Goal: Task Accomplishment & Management: Complete application form

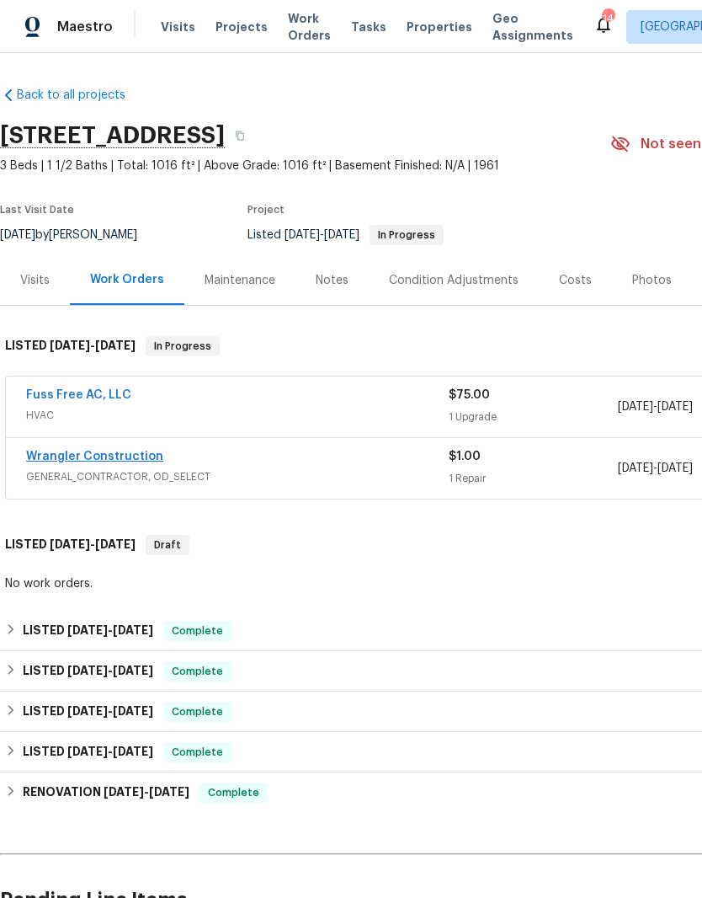
click at [119, 453] on link "Wrangler Construction" at bounding box center [94, 457] width 137 height 12
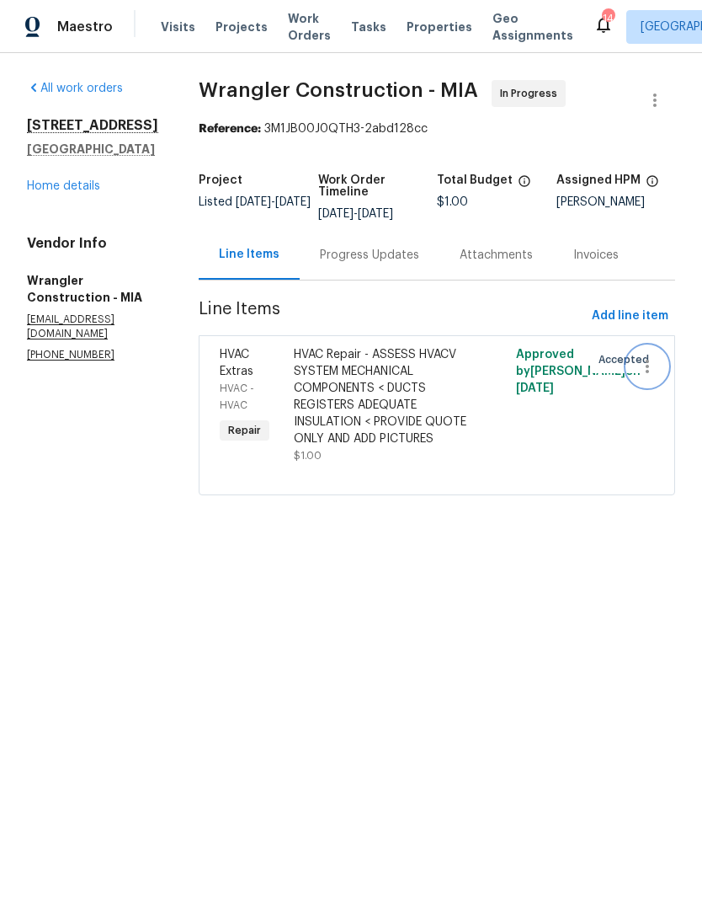
click at [643, 364] on icon "button" at bounding box center [648, 366] width 20 height 20
click at [495, 304] on div at bounding box center [351, 449] width 702 height 898
click at [69, 192] on link "Home details" at bounding box center [63, 186] width 73 height 12
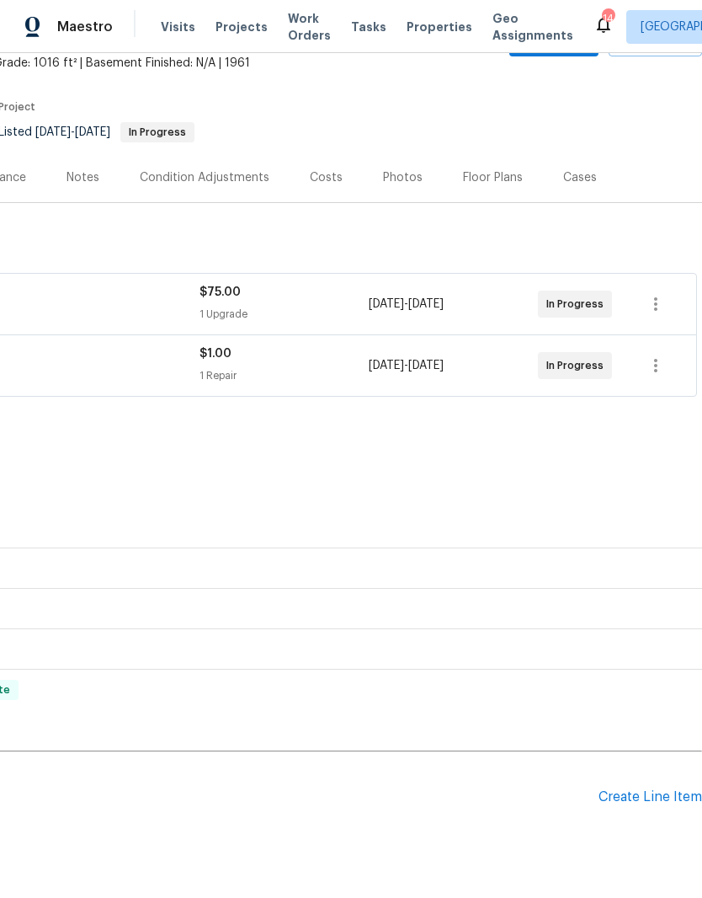
scroll to position [103, 249]
click at [649, 801] on div "Create Line Item" at bounding box center [651, 797] width 104 height 16
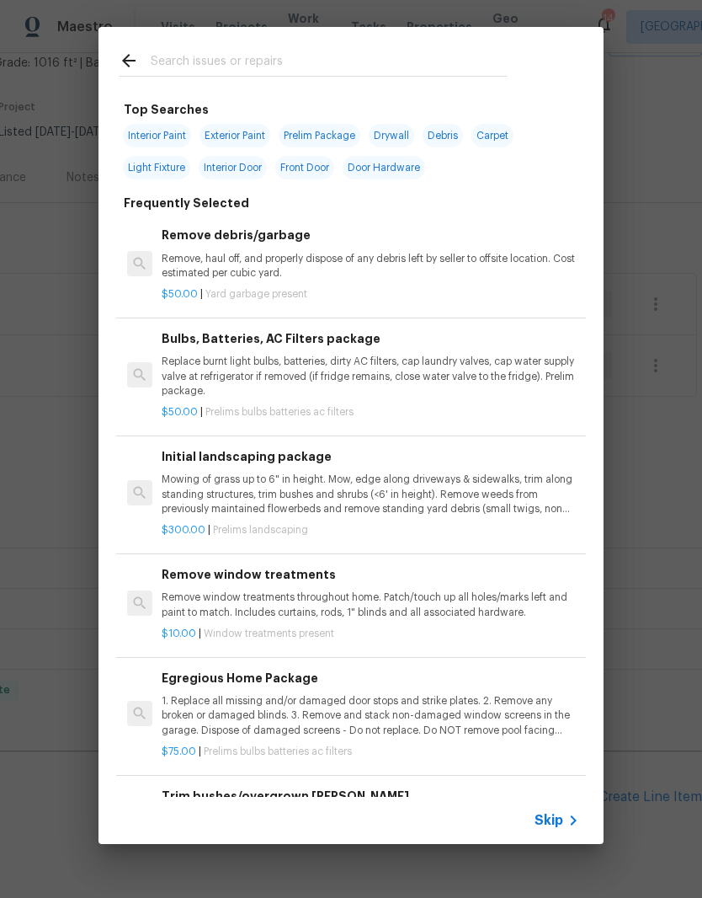
click at [211, 51] on input "text" at bounding box center [329, 63] width 357 height 25
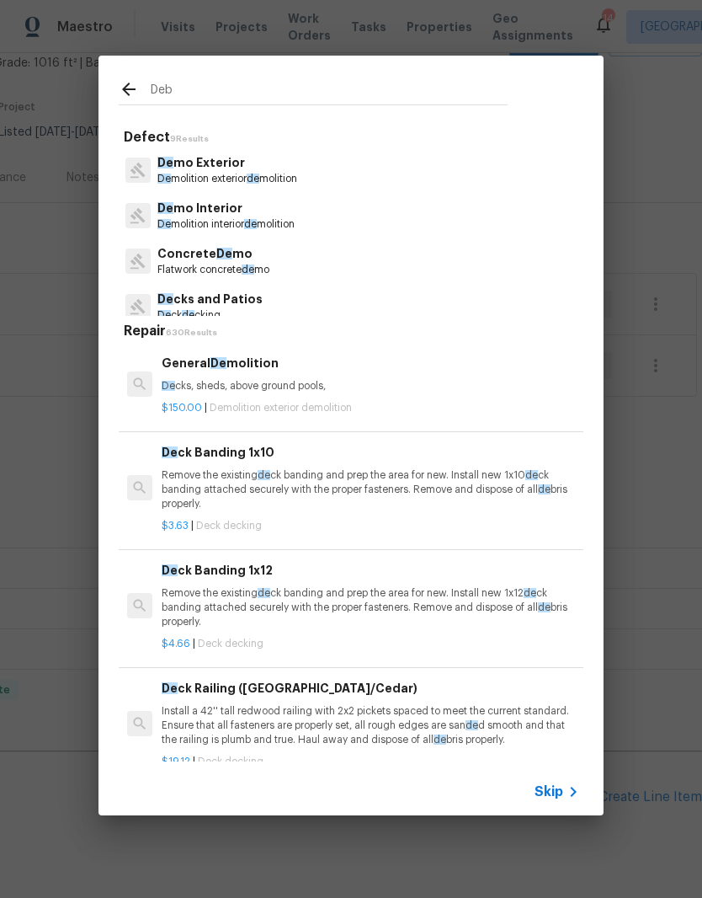
type input "Debr"
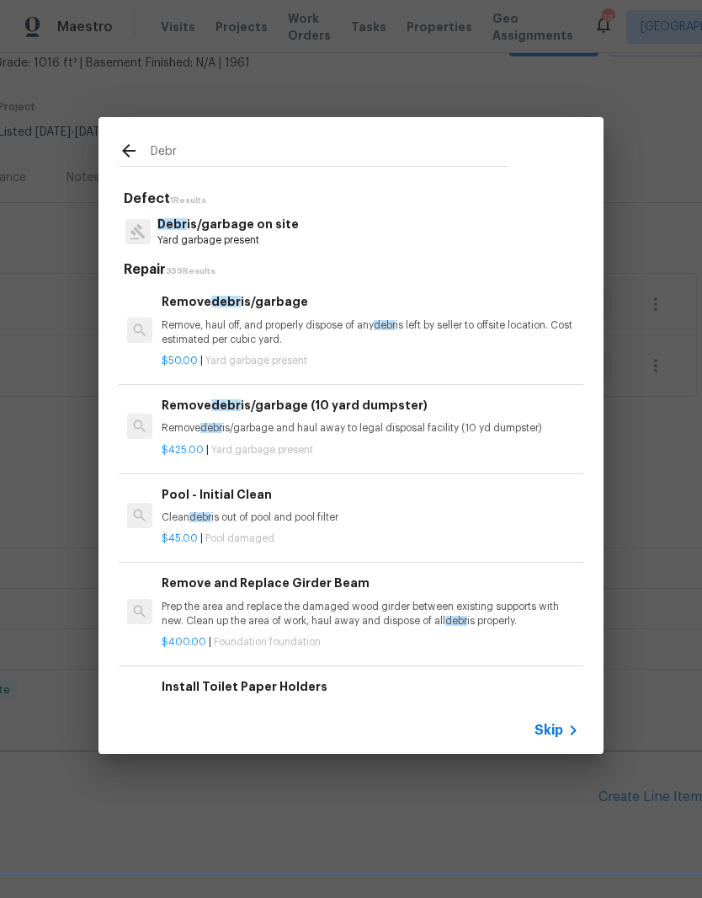
click at [242, 227] on p "Debr is/garbage on site" at bounding box center [227, 225] width 141 height 18
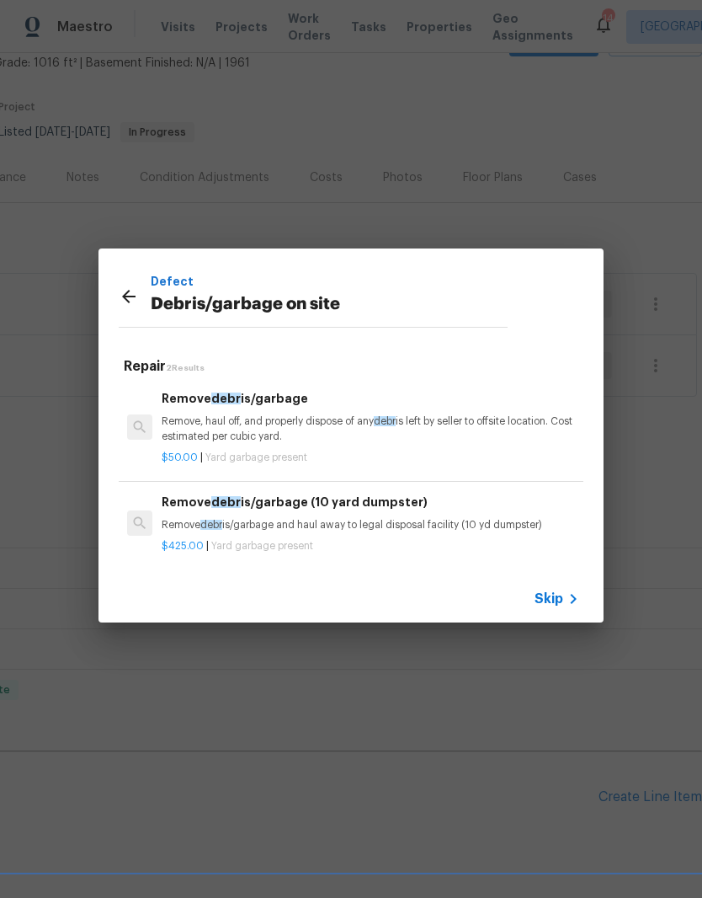
click at [310, 422] on p "Remove, haul off, and properly dispose of any debr is left by seller to offsite…" at bounding box center [371, 428] width 418 height 29
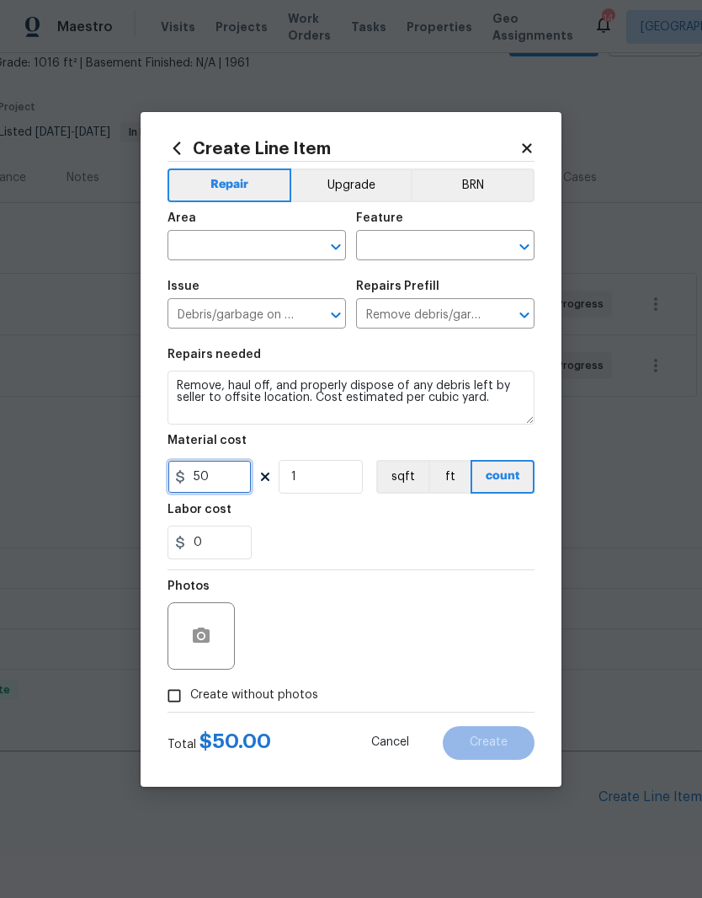
click at [233, 475] on input "50" at bounding box center [210, 477] width 84 height 34
type input "125"
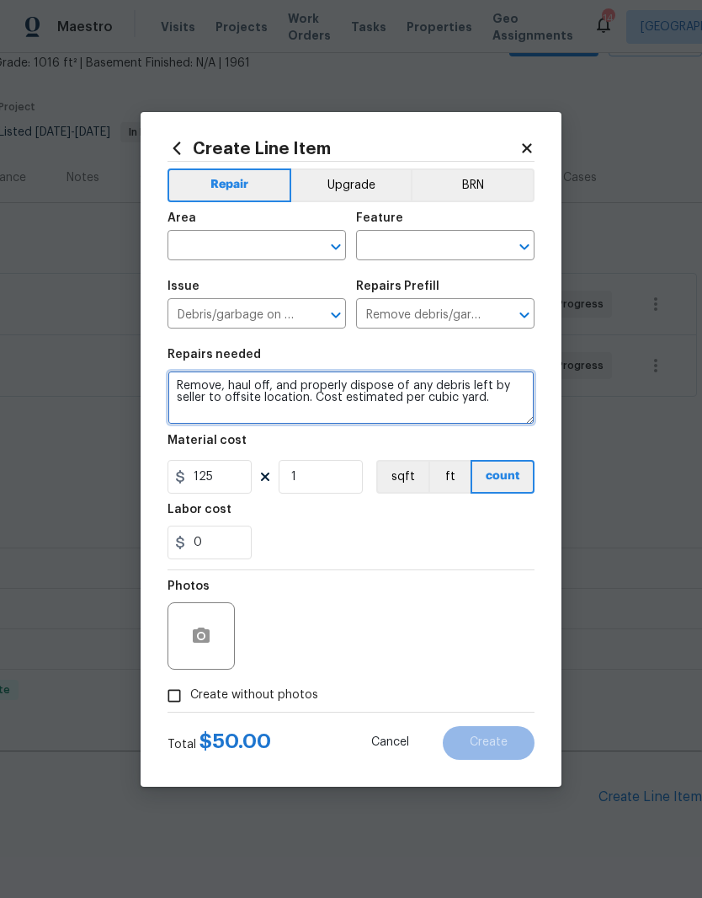
click at [181, 381] on textarea "Remove, haul off, and properly dispose of any debris left by seller to offsite …" at bounding box center [351, 398] width 367 height 54
click at [259, 414] on textarea "Trip fee and cost to Remove, haul off, and properly dispose of any debris left …" at bounding box center [351, 398] width 367 height 54
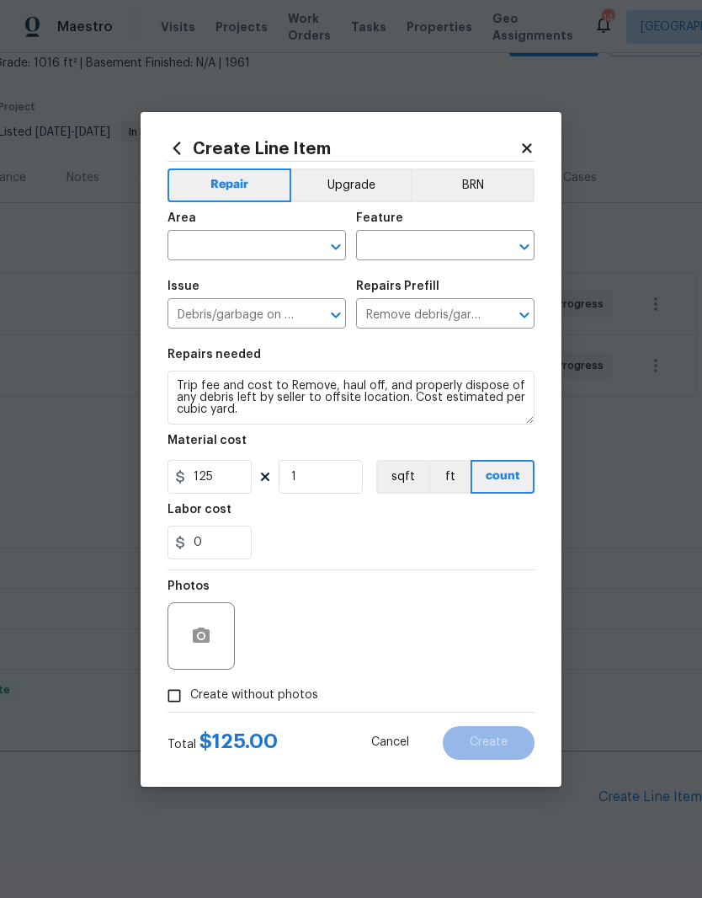
click at [406, 542] on div "0" at bounding box center [351, 543] width 367 height 34
click at [211, 642] on icon "button" at bounding box center [201, 636] width 20 height 20
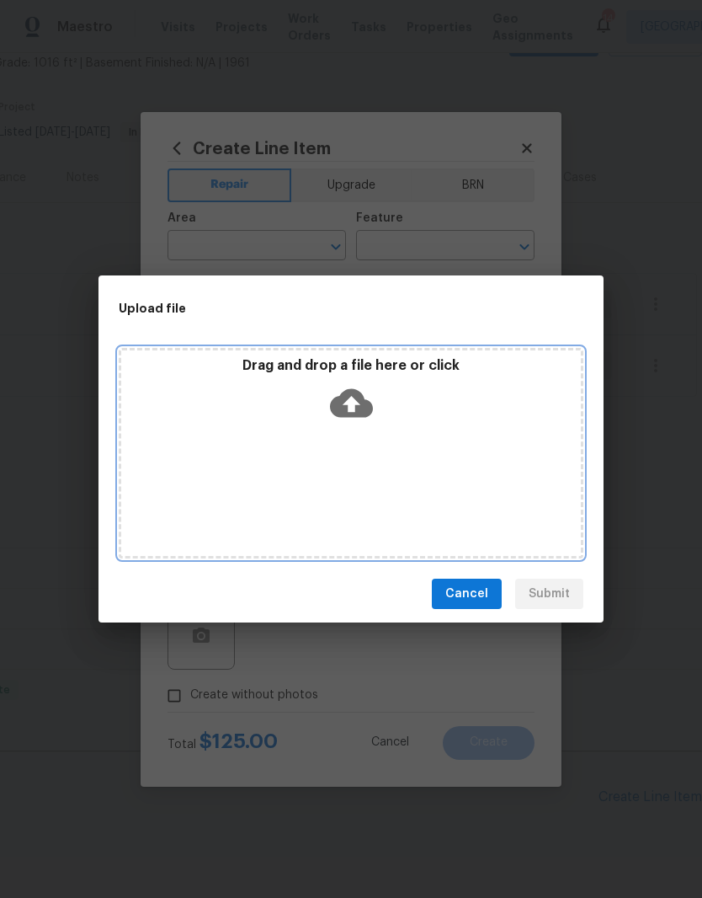
click at [359, 410] on icon at bounding box center [351, 403] width 43 height 29
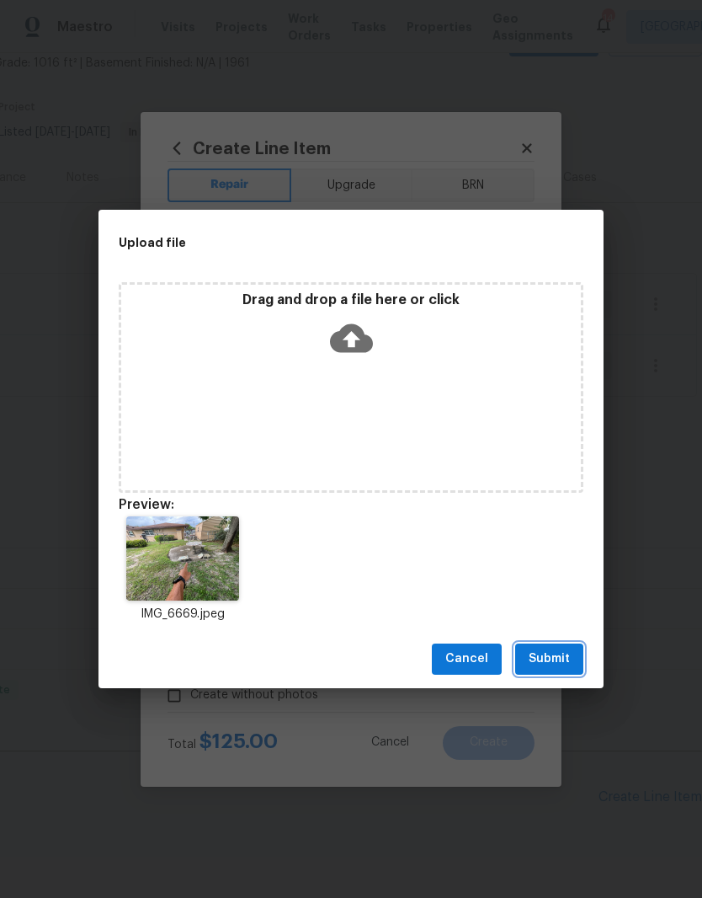
click at [568, 651] on span "Submit" at bounding box center [549, 658] width 41 height 21
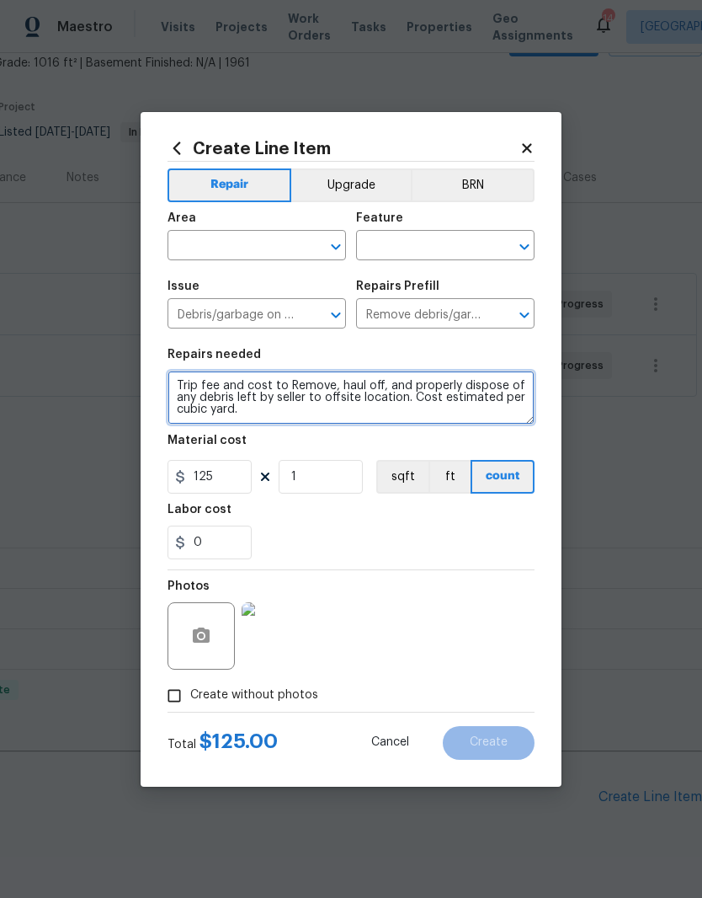
click at [301, 415] on textarea "Trip fee and cost to Remove, haul off, and properly dispose of any debris left …" at bounding box center [351, 398] width 367 height 54
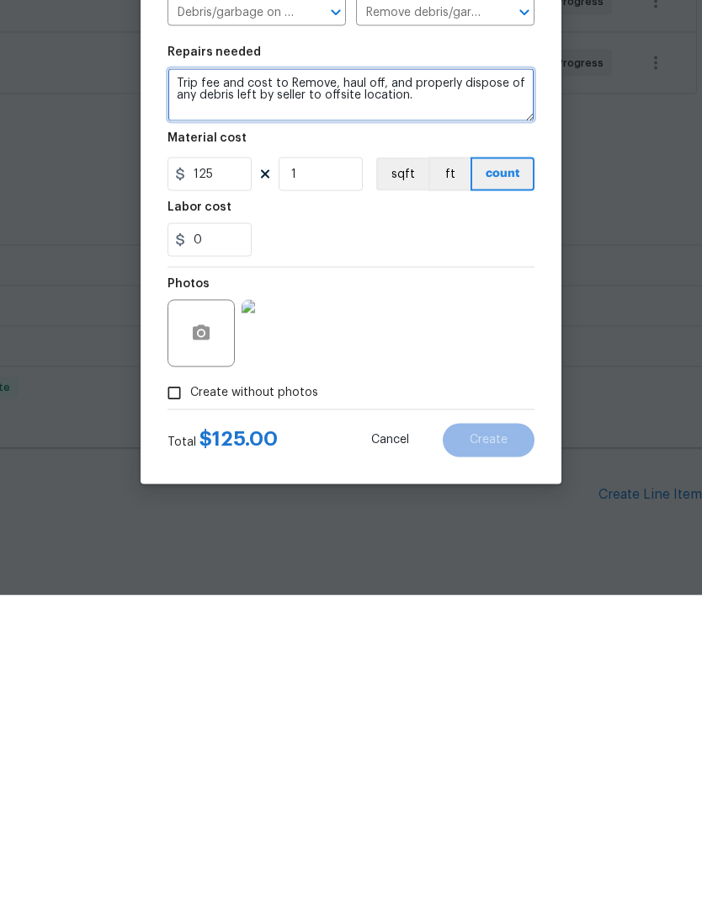
type textarea "Trip fee and cost to Remove, haul off, and properly dispose of any debris left …"
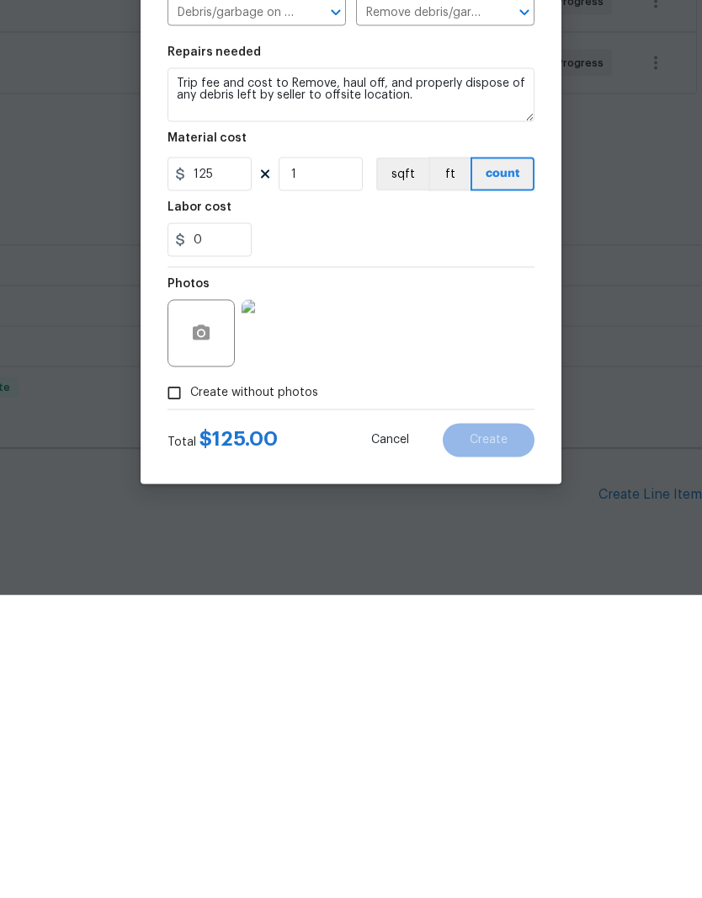
click at [189, 680] on input "Create without photos" at bounding box center [174, 696] width 32 height 32
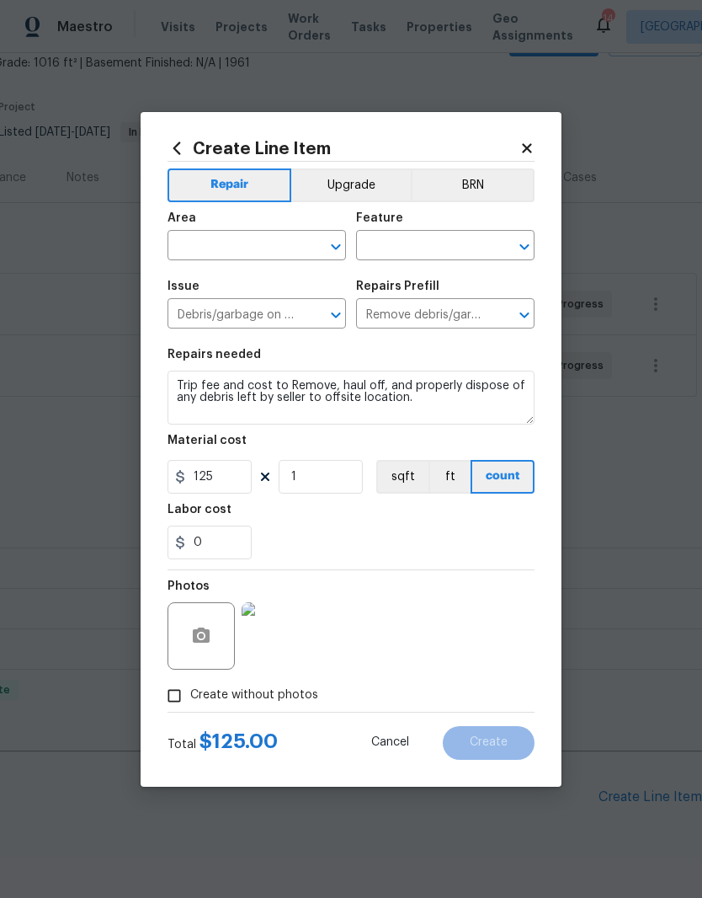
click at [188, 699] on input "Create without photos" at bounding box center [174, 696] width 32 height 32
click at [169, 695] on input "Create without photos" at bounding box center [174, 696] width 32 height 32
click at [211, 710] on label "Create without photos" at bounding box center [238, 696] width 160 height 32
click at [190, 710] on input "Create without photos" at bounding box center [174, 696] width 32 height 32
click at [263, 704] on span "Create without photos" at bounding box center [254, 695] width 128 height 18
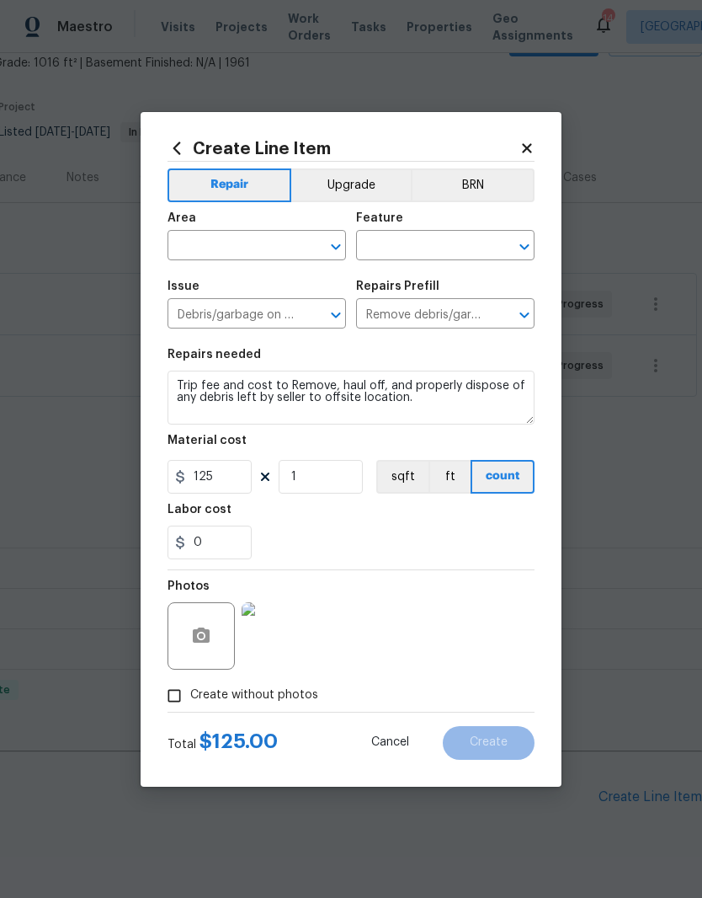
click at [190, 704] on input "Create without photos" at bounding box center [174, 696] width 32 height 32
checkbox input "false"
click at [341, 247] on icon "Open" at bounding box center [336, 247] width 20 height 20
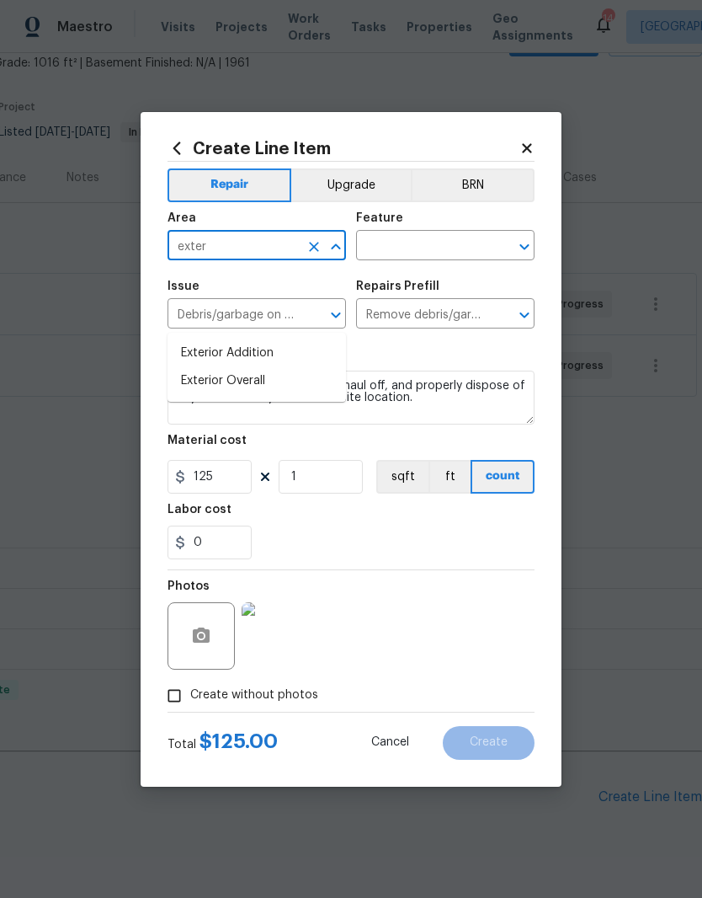
click at [276, 367] on li "Exterior Overall" at bounding box center [257, 381] width 179 height 28
type input "Exterior Overall"
click at [450, 243] on input "text" at bounding box center [421, 247] width 131 height 26
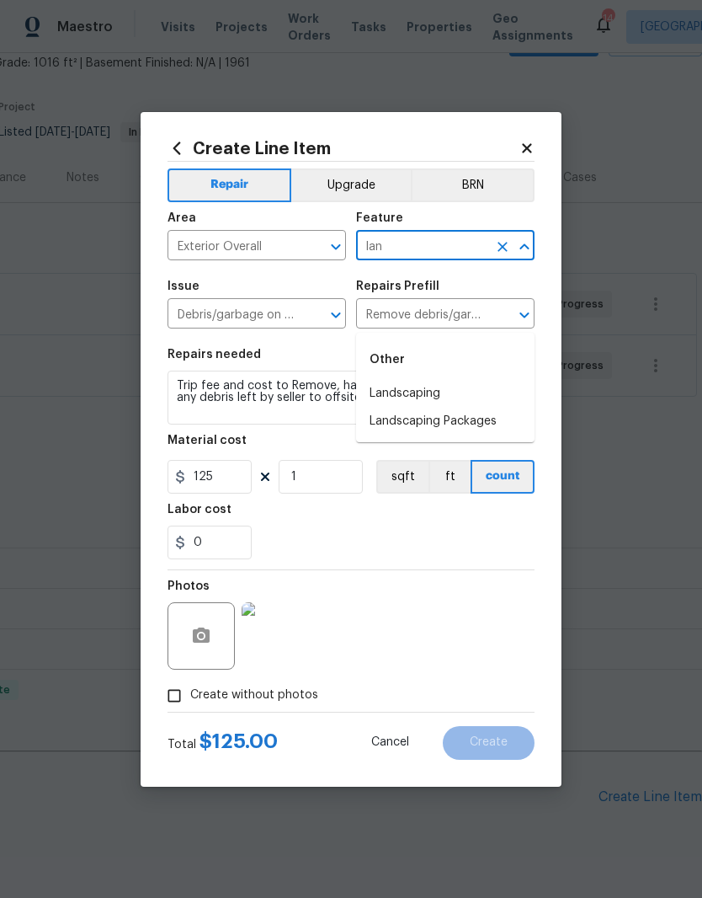
click at [434, 380] on li "Landscaping" at bounding box center [445, 394] width 179 height 28
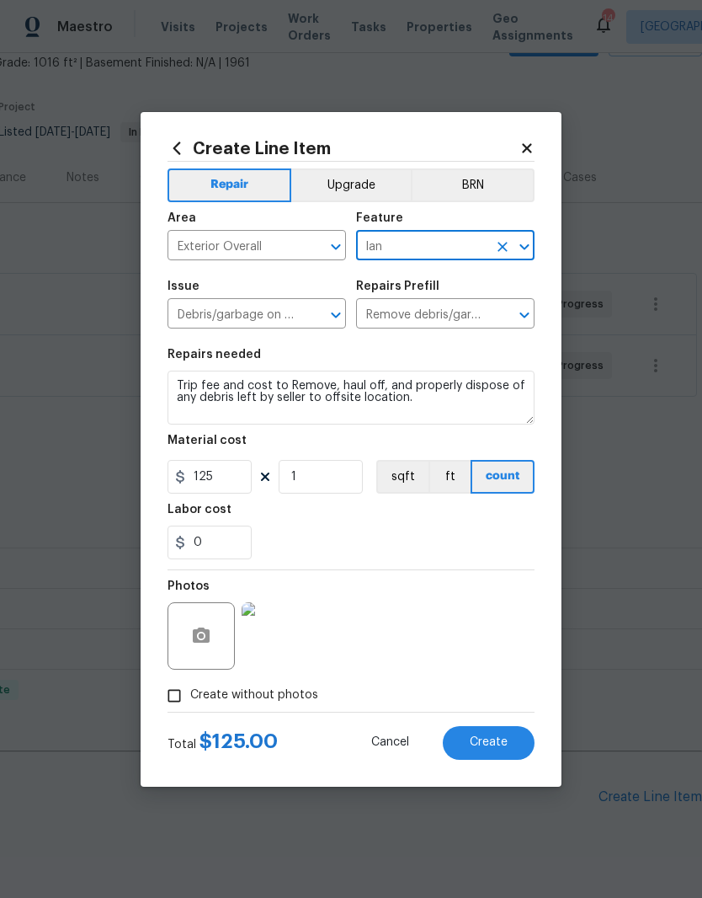
type input "Landscaping"
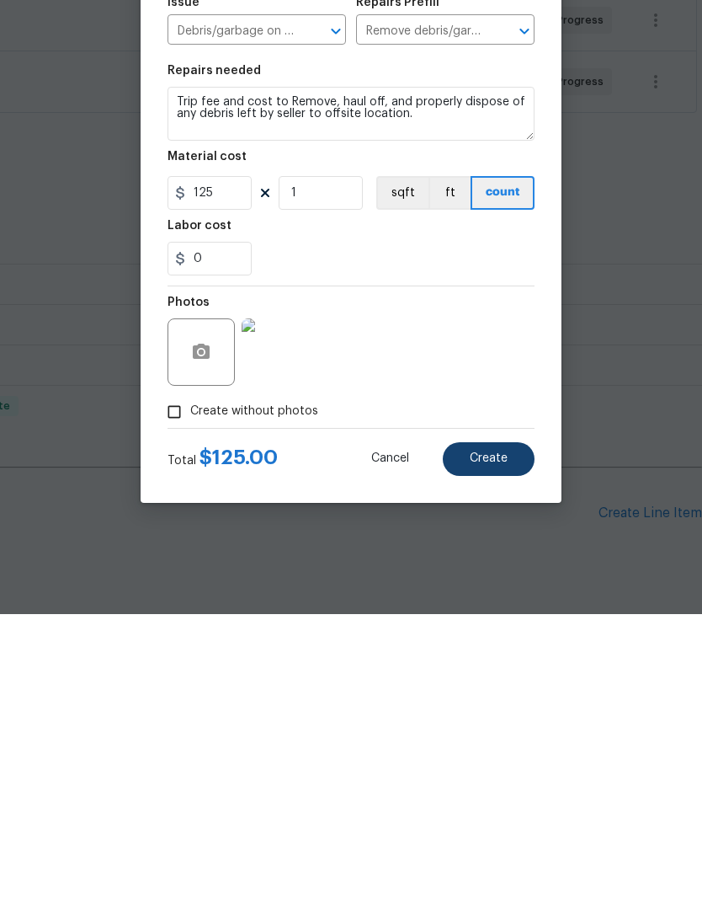
click at [501, 736] on span "Create" at bounding box center [489, 742] width 38 height 13
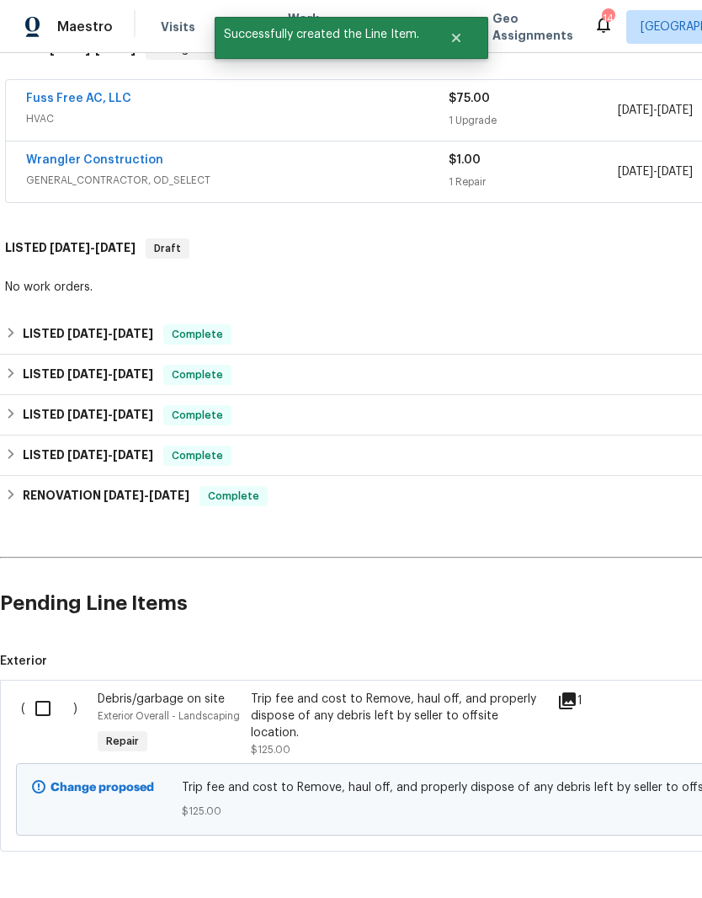
scroll to position [296, 0]
click at [411, 691] on div "Trip fee and cost to Remove, haul off, and properly dispose of any debris left …" at bounding box center [399, 716] width 296 height 51
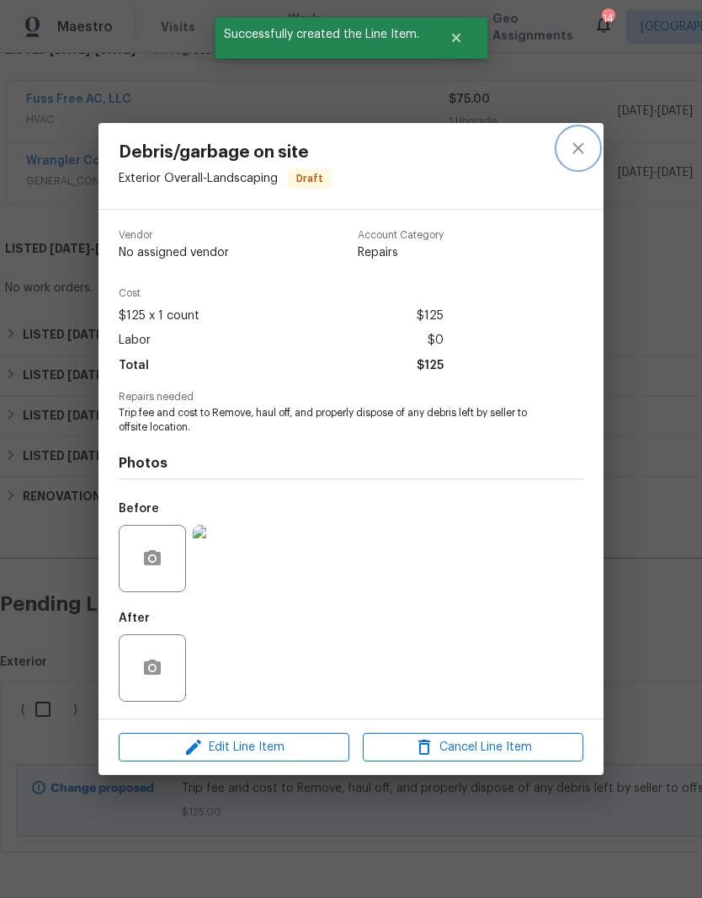
click at [581, 140] on icon "close" at bounding box center [578, 148] width 20 height 20
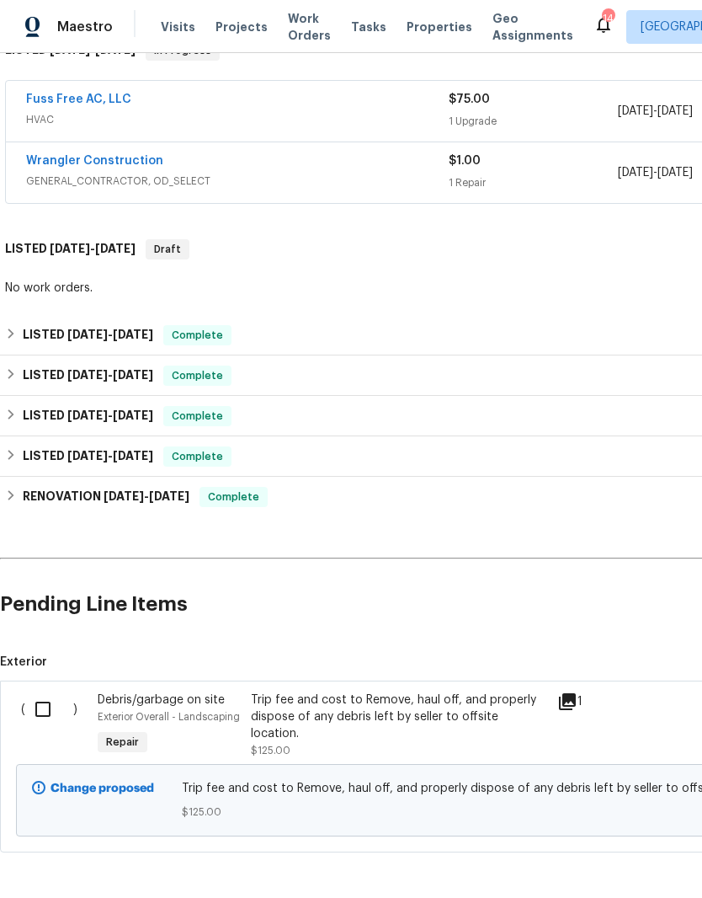
click at [52, 691] on input "checkbox" at bounding box center [49, 708] width 48 height 35
checkbox input "true"
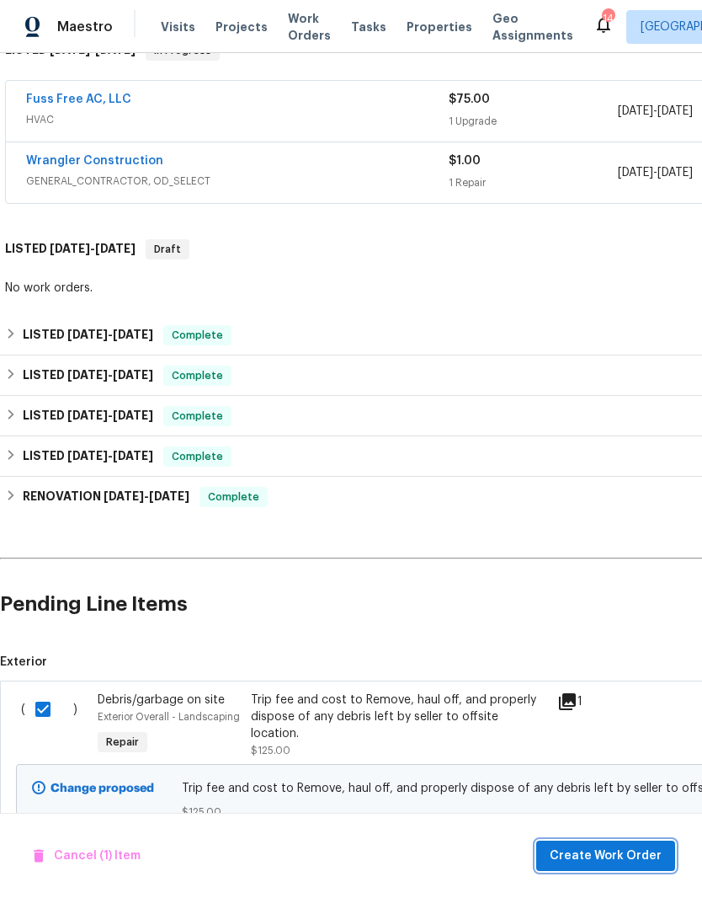
click at [581, 862] on span "Create Work Order" at bounding box center [606, 856] width 112 height 21
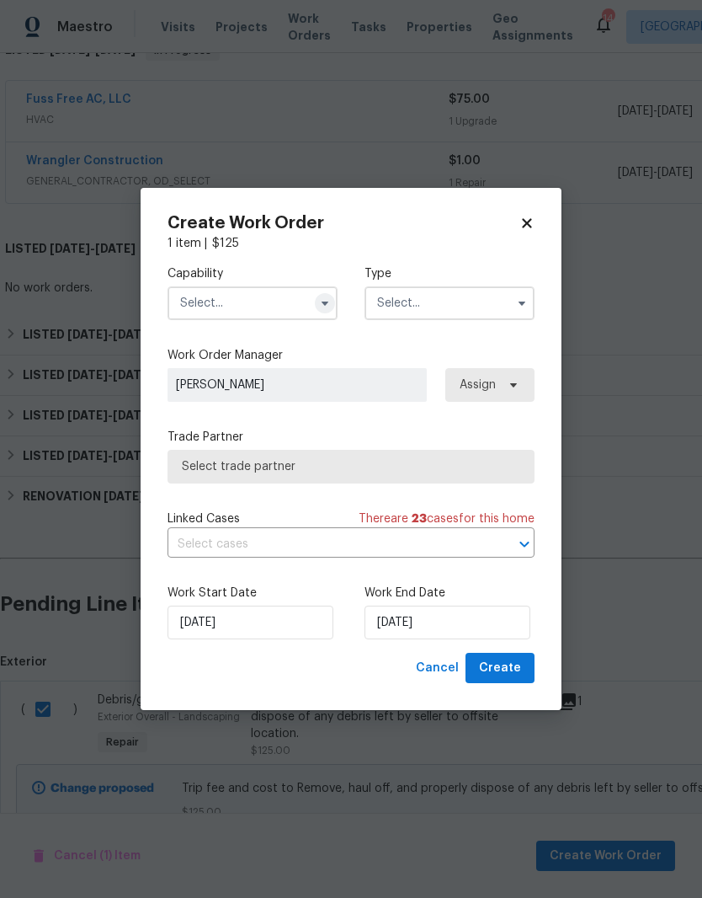
click at [331, 306] on icon "button" at bounding box center [324, 302] width 13 height 13
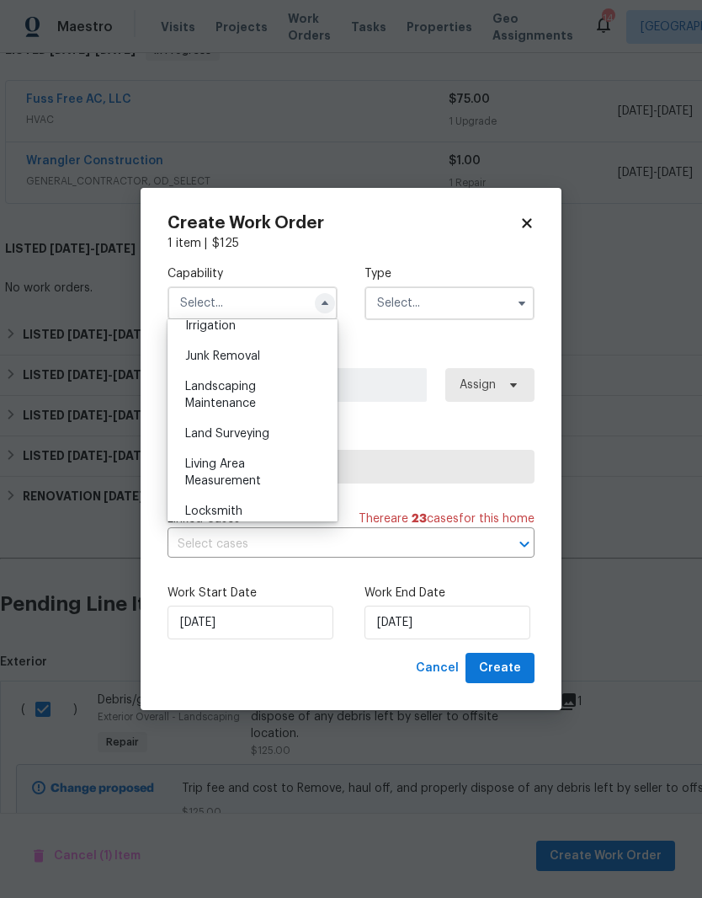
scroll to position [1064, 0]
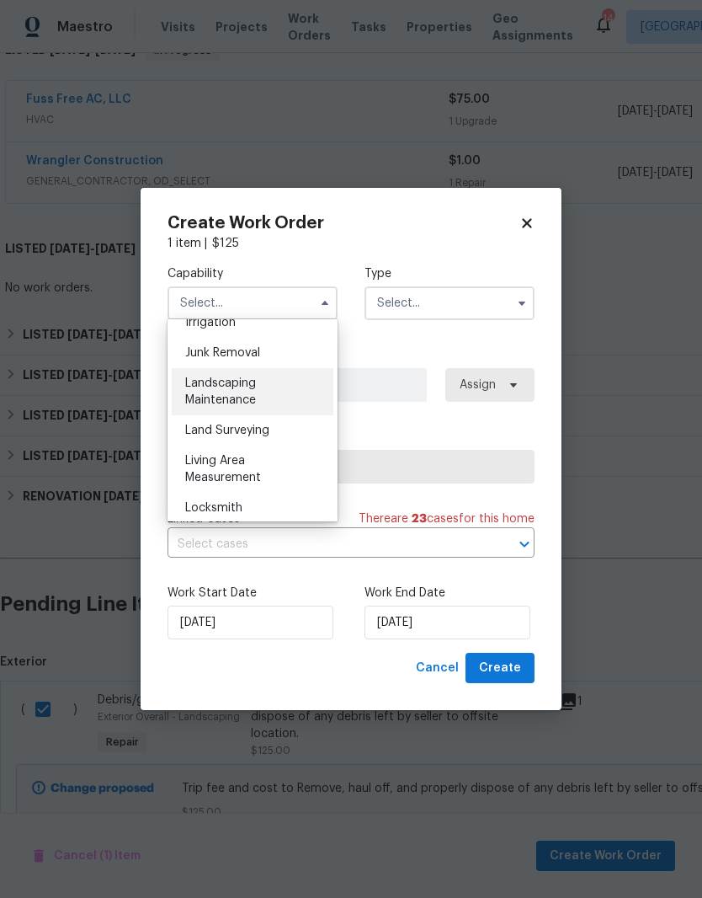
click at [242, 393] on span "Landscaping Maintenance" at bounding box center [220, 391] width 71 height 29
type input "Landscaping Maintenance"
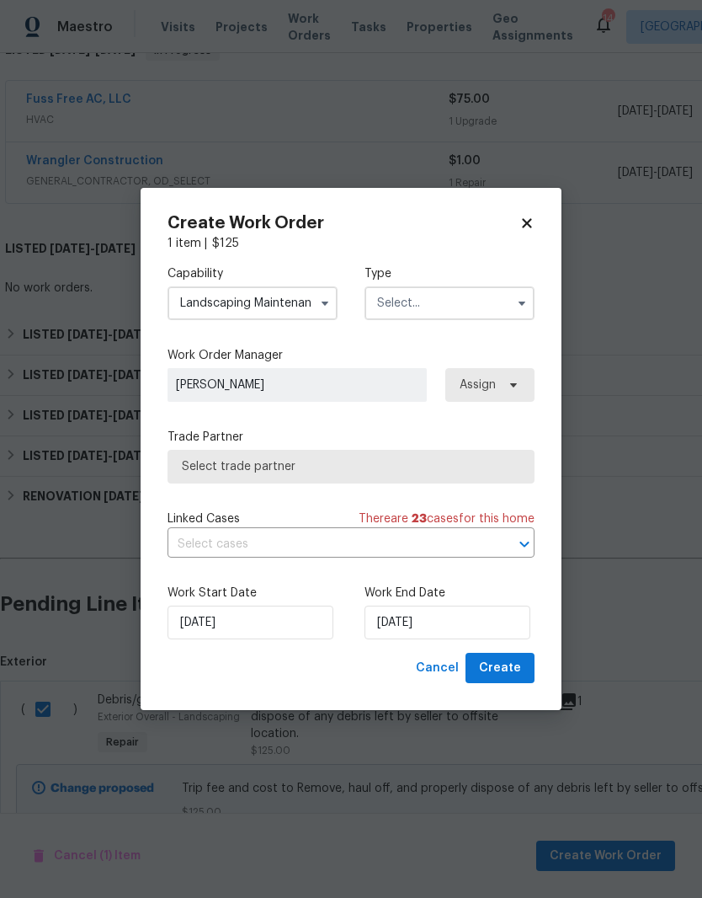
click at [460, 300] on input "text" at bounding box center [450, 303] width 170 height 34
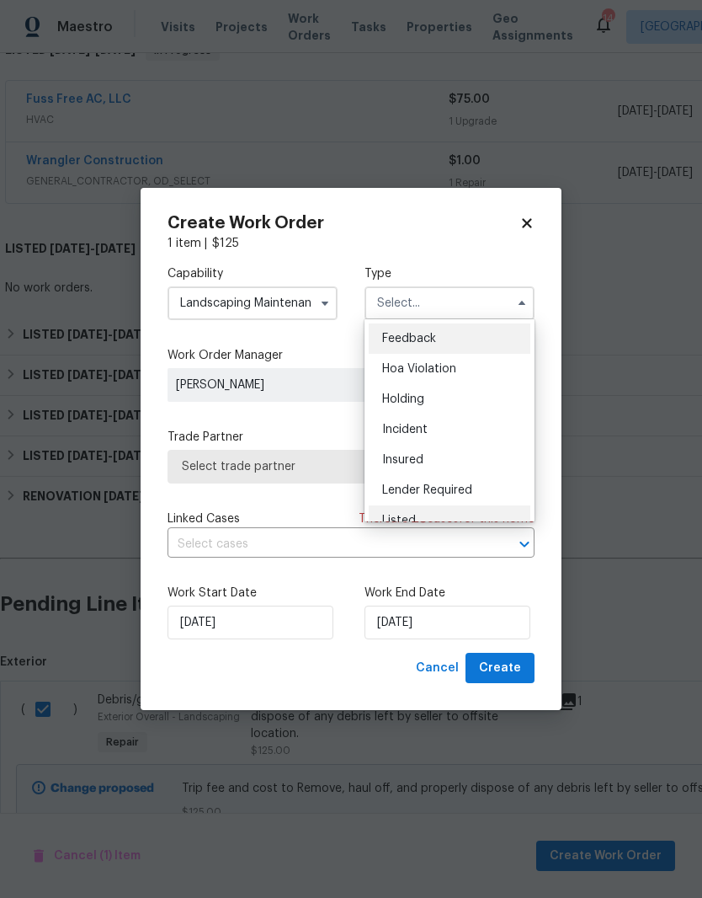
click at [432, 520] on div "Listed" at bounding box center [450, 520] width 162 height 30
type input "Listed"
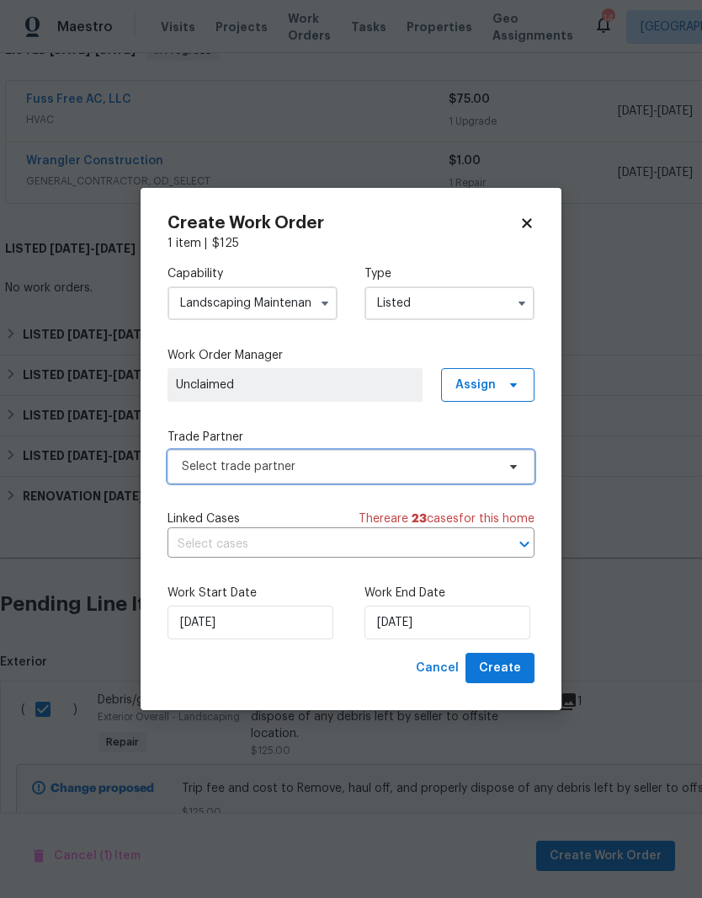
click at [281, 465] on span "Select trade partner" at bounding box center [339, 466] width 314 height 17
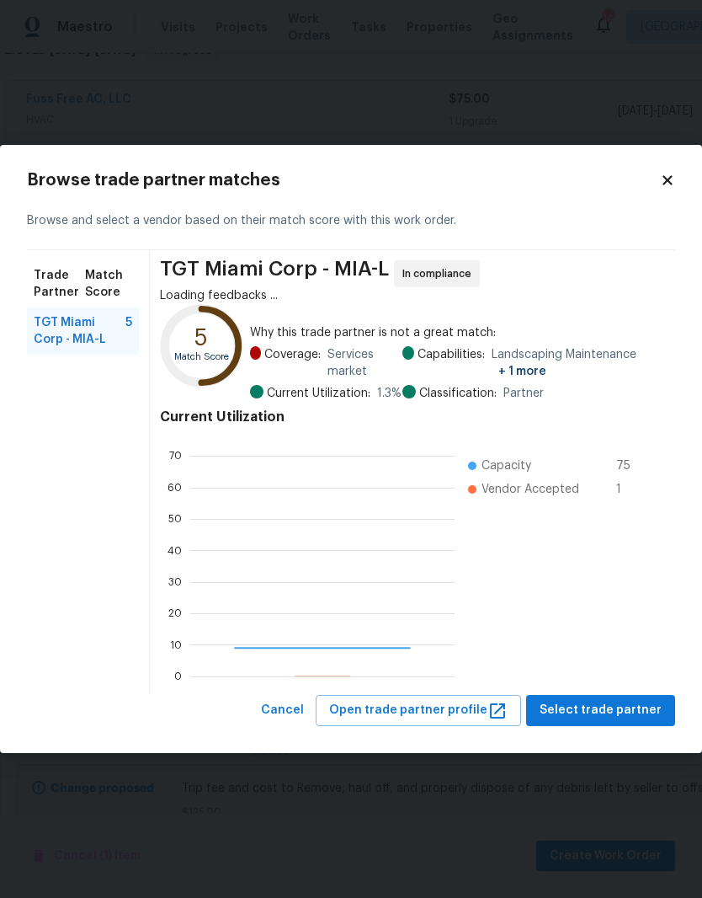
scroll to position [236, 264]
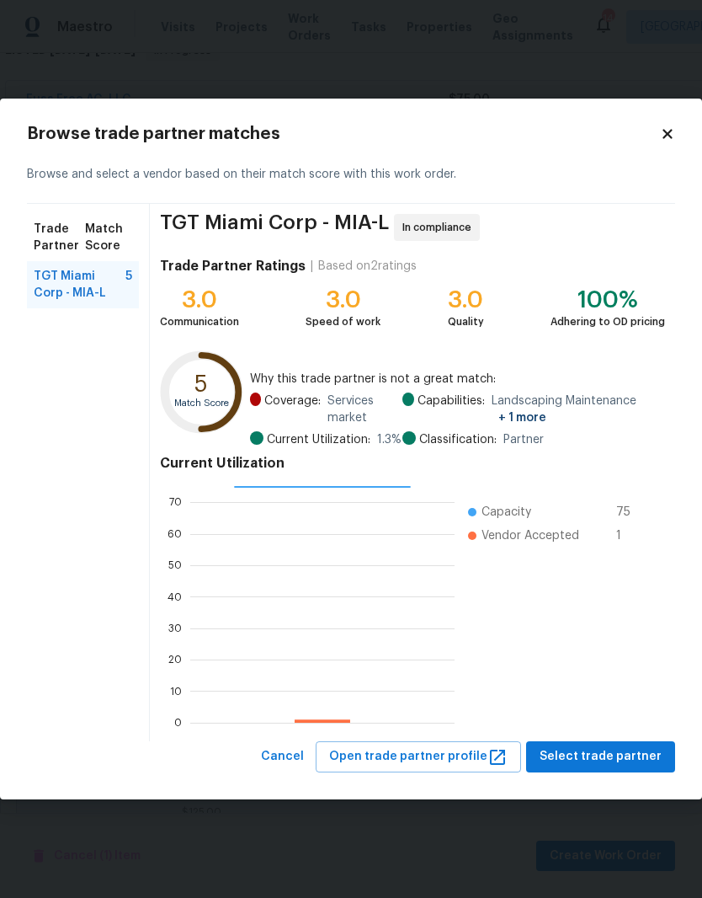
click at [672, 129] on icon at bounding box center [667, 133] width 15 height 15
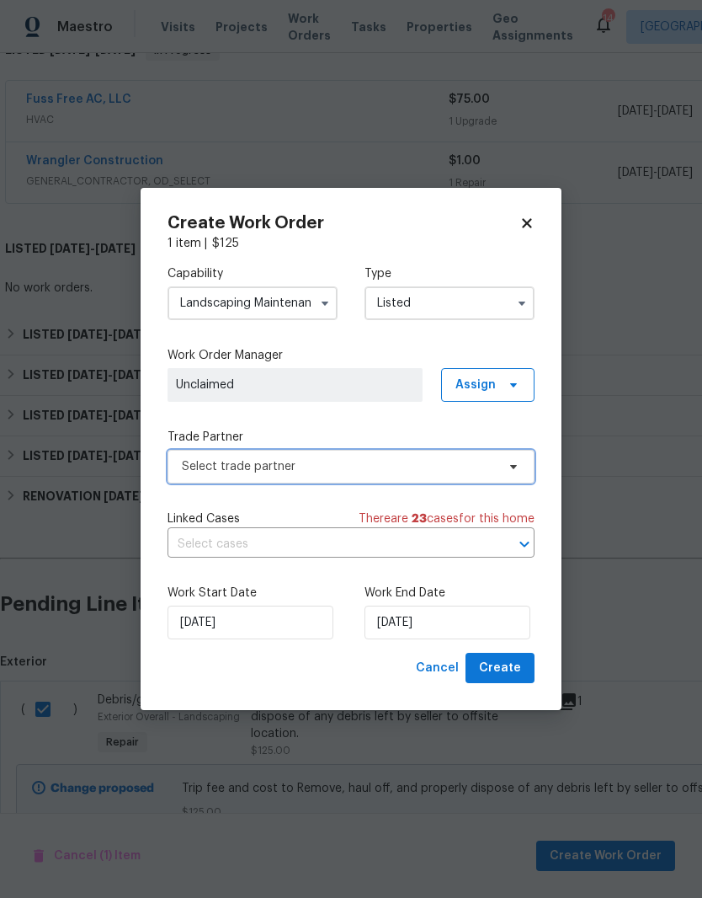
click at [520, 464] on span "Select trade partner" at bounding box center [351, 467] width 367 height 34
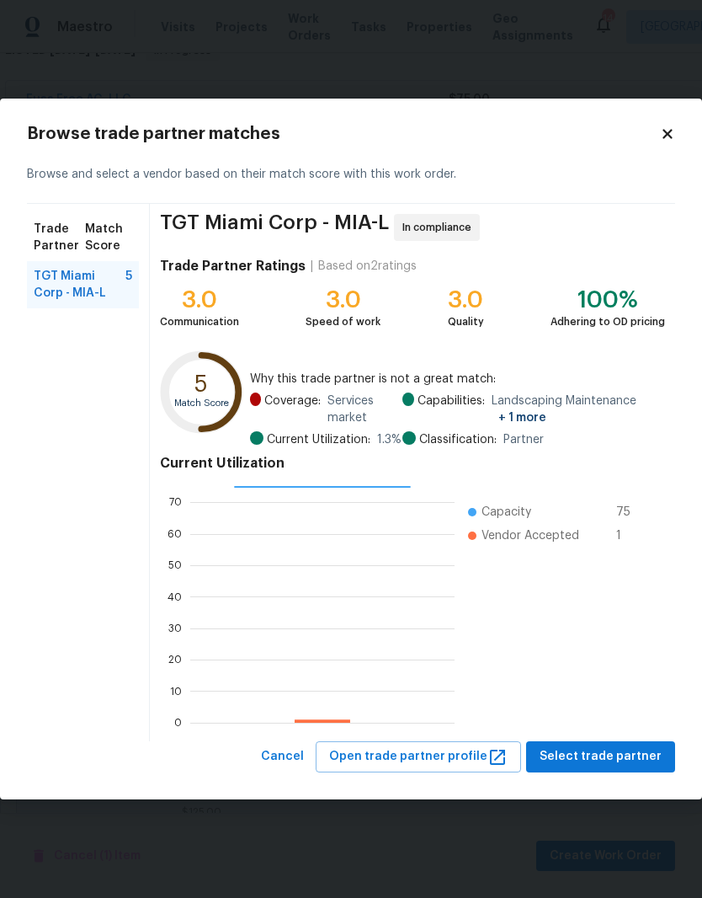
click at [670, 121] on div "Browse trade partner matches Browse and select a vendor based on their match sc…" at bounding box center [351, 449] width 702 height 701
click at [668, 135] on icon at bounding box center [667, 134] width 9 height 9
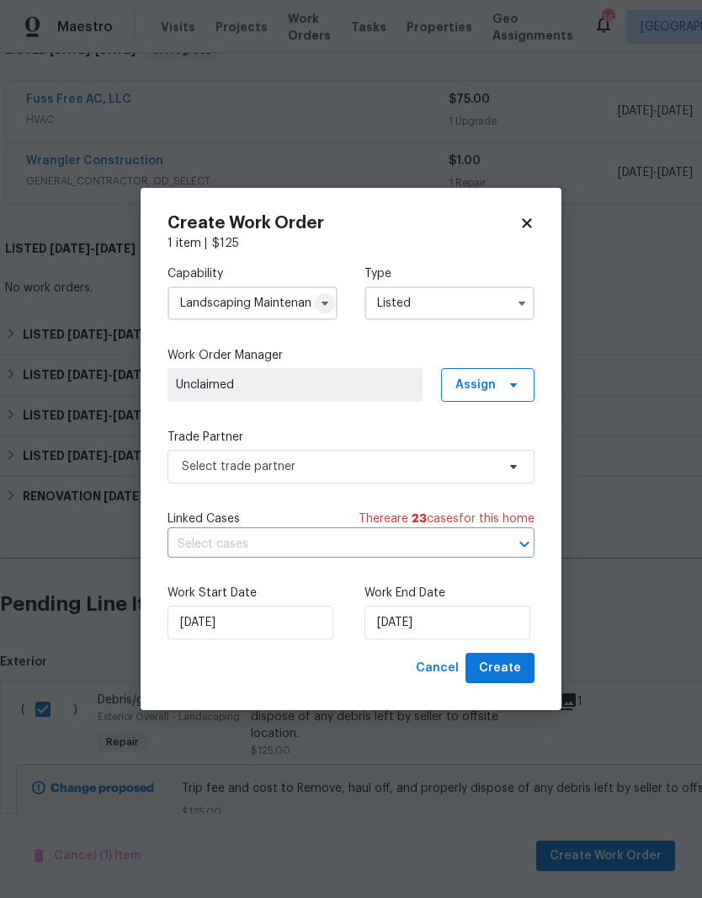
click at [327, 309] on button "button" at bounding box center [325, 303] width 20 height 20
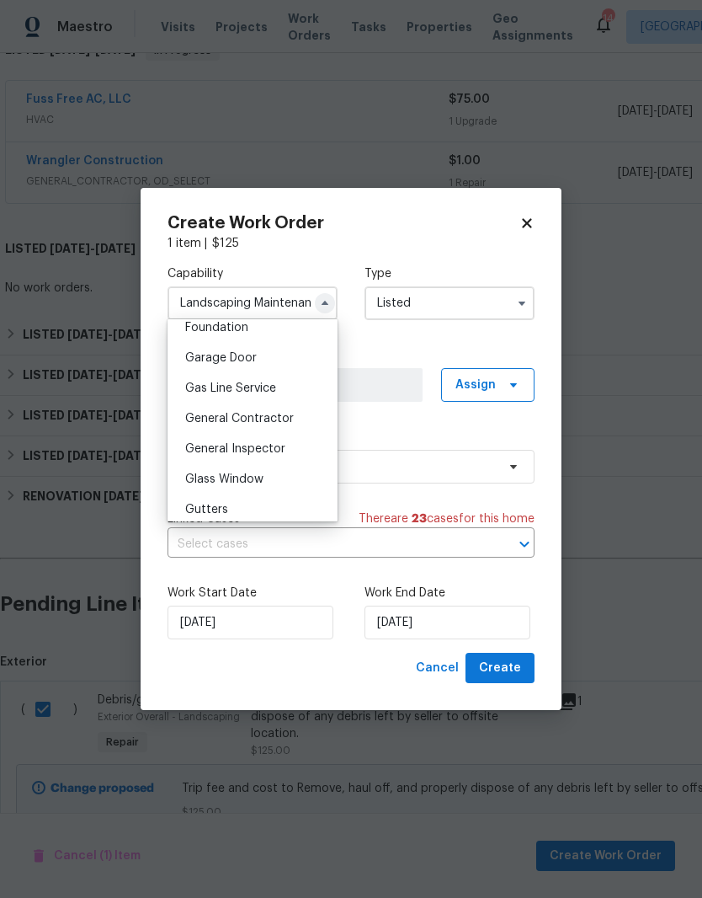
scroll to position [738, 0]
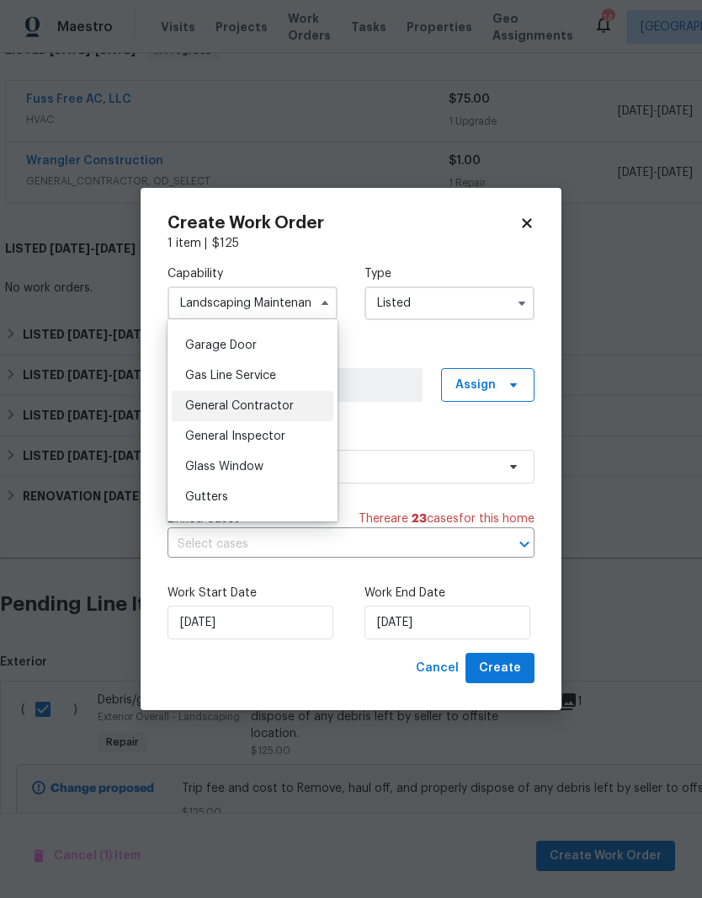
click at [279, 408] on span "General Contractor" at bounding box center [239, 406] width 109 height 12
type input "General Contractor"
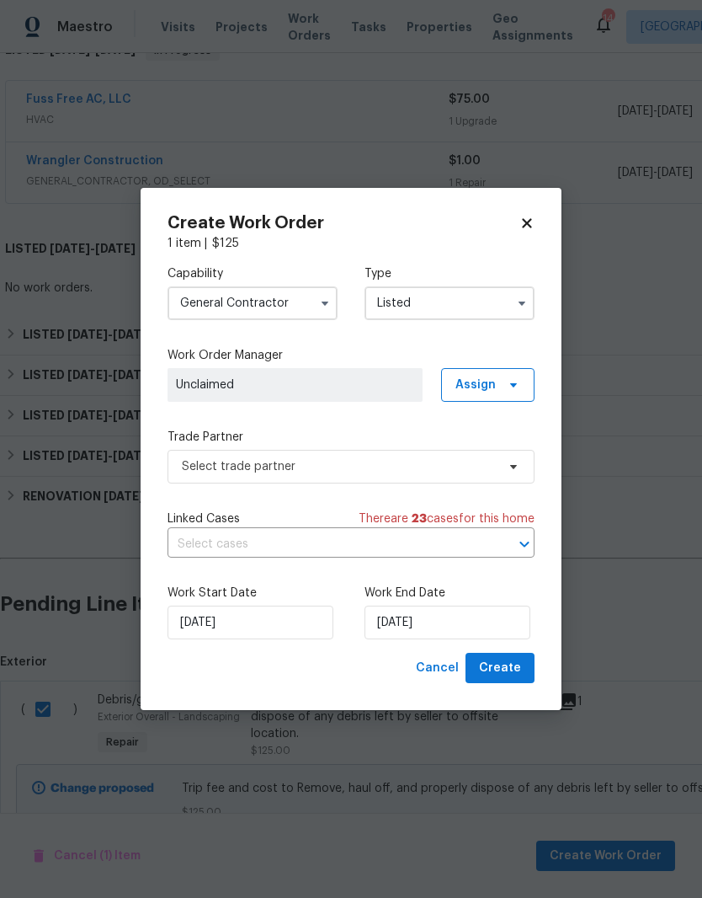
click at [491, 301] on input "Listed" at bounding box center [450, 303] width 170 height 34
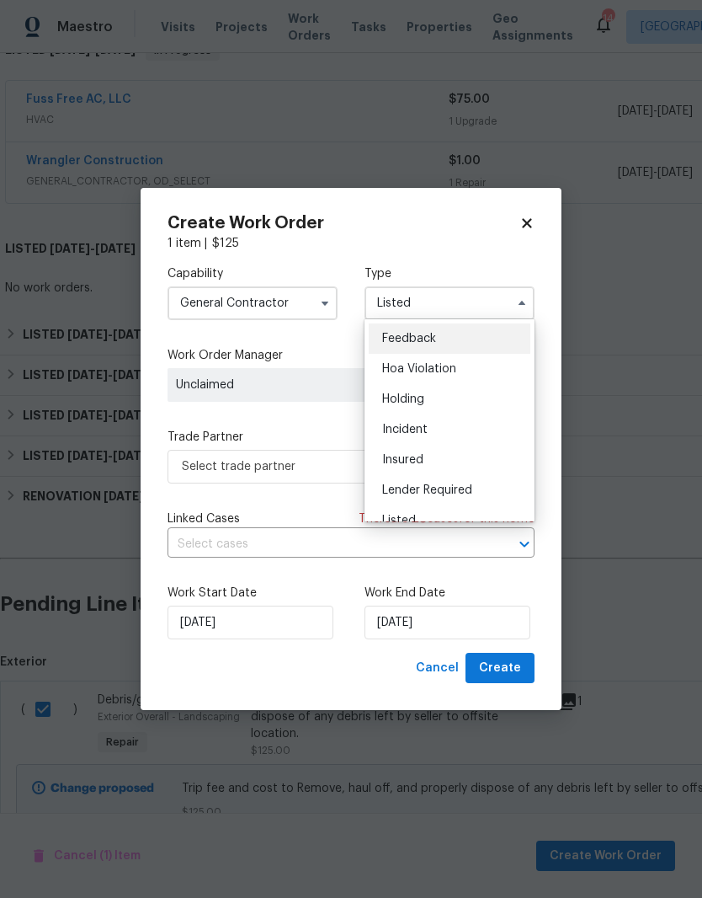
click at [272, 412] on div "Capability General Contractor Type Listed Feedback Hoa Violation Holding Incide…" at bounding box center [351, 452] width 367 height 401
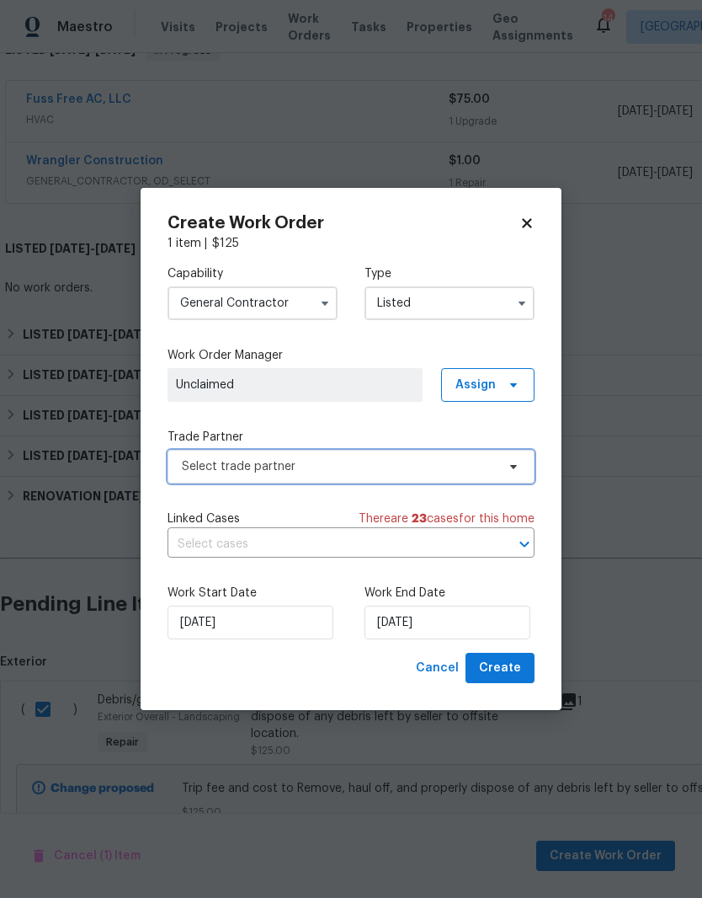
click at [318, 458] on span "Select trade partner" at bounding box center [339, 466] width 314 height 17
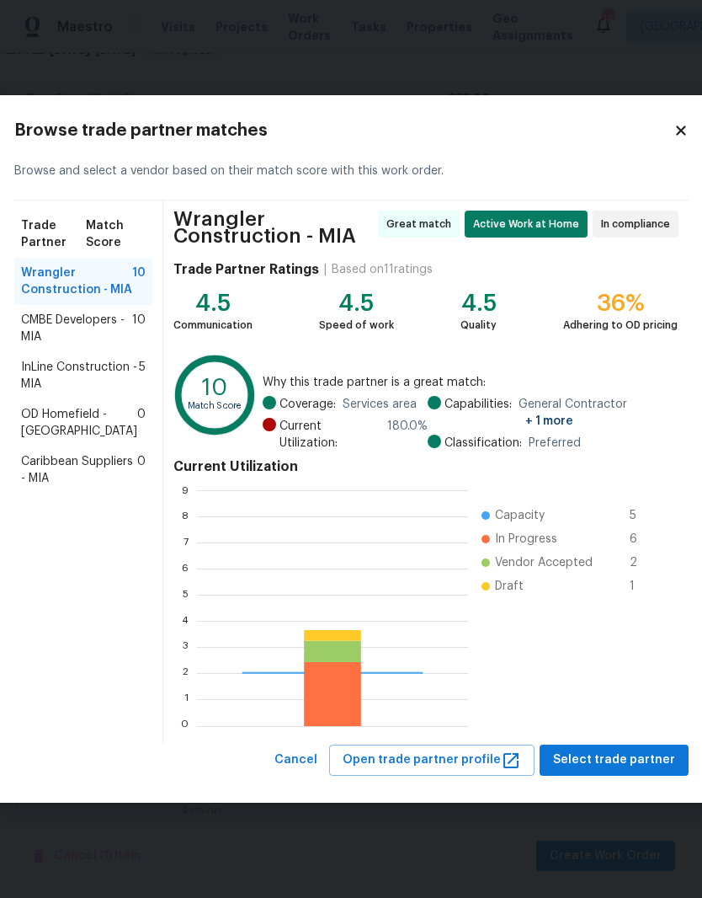
scroll to position [236, 271]
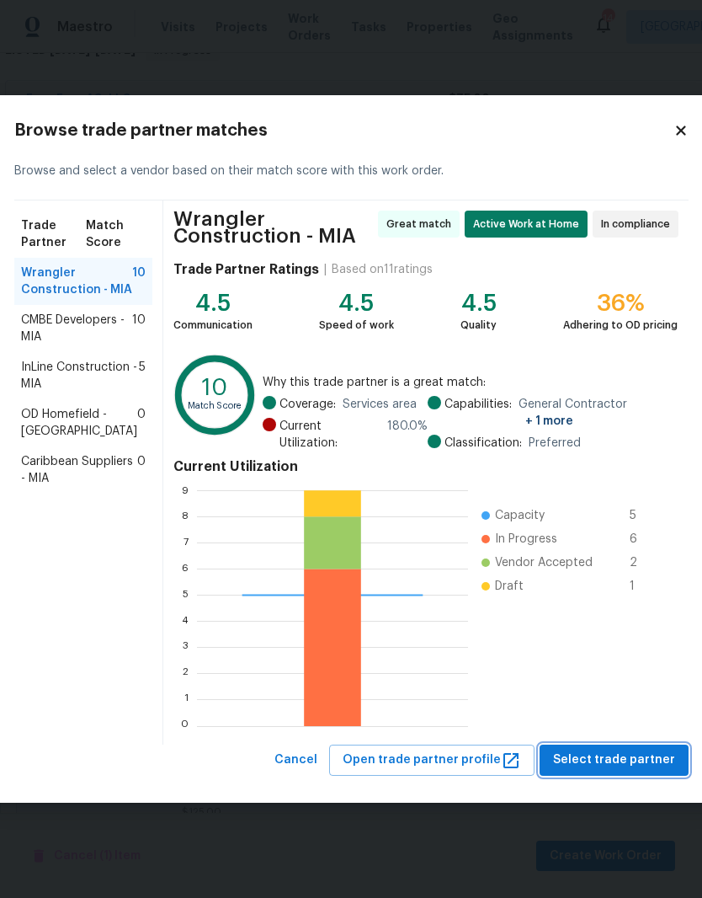
click at [627, 757] on span "Select trade partner" at bounding box center [614, 760] width 122 height 21
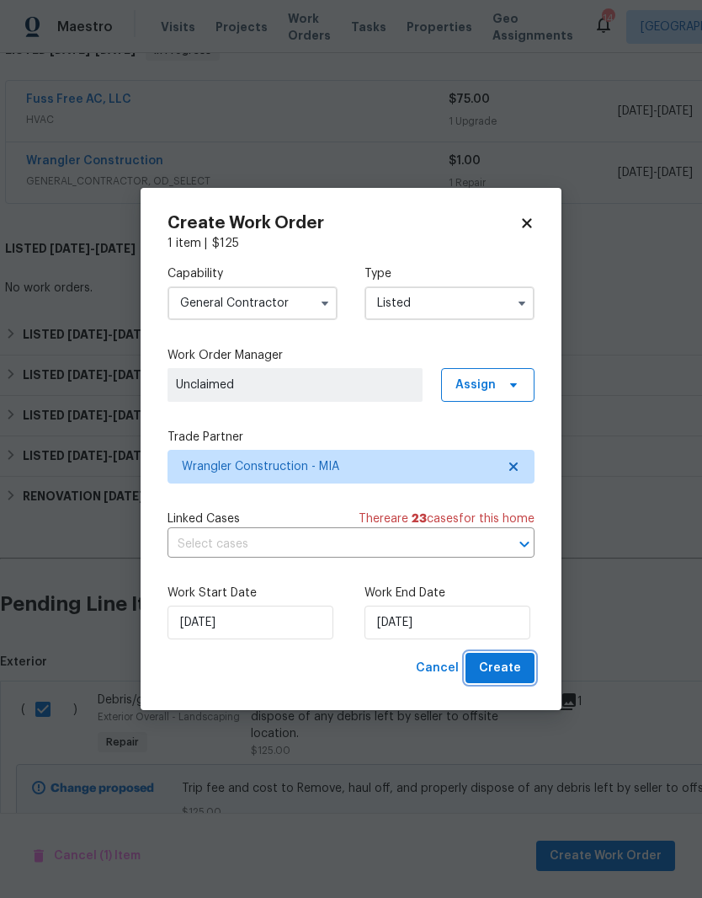
click at [526, 670] on button "Create" at bounding box center [500, 668] width 69 height 31
checkbox input "false"
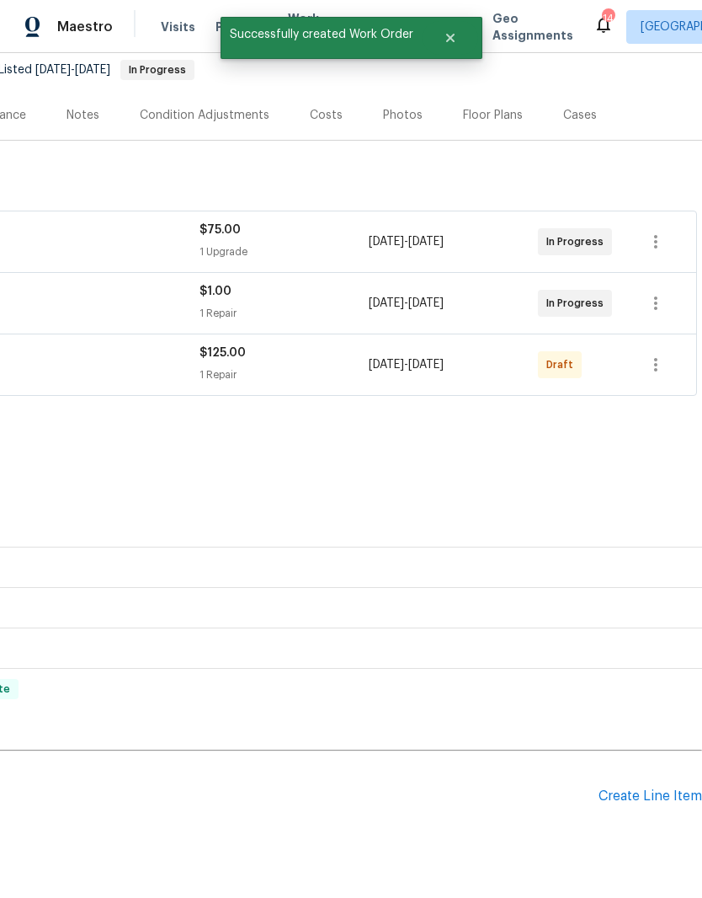
scroll to position [164, 249]
click at [662, 355] on icon "button" at bounding box center [656, 365] width 20 height 20
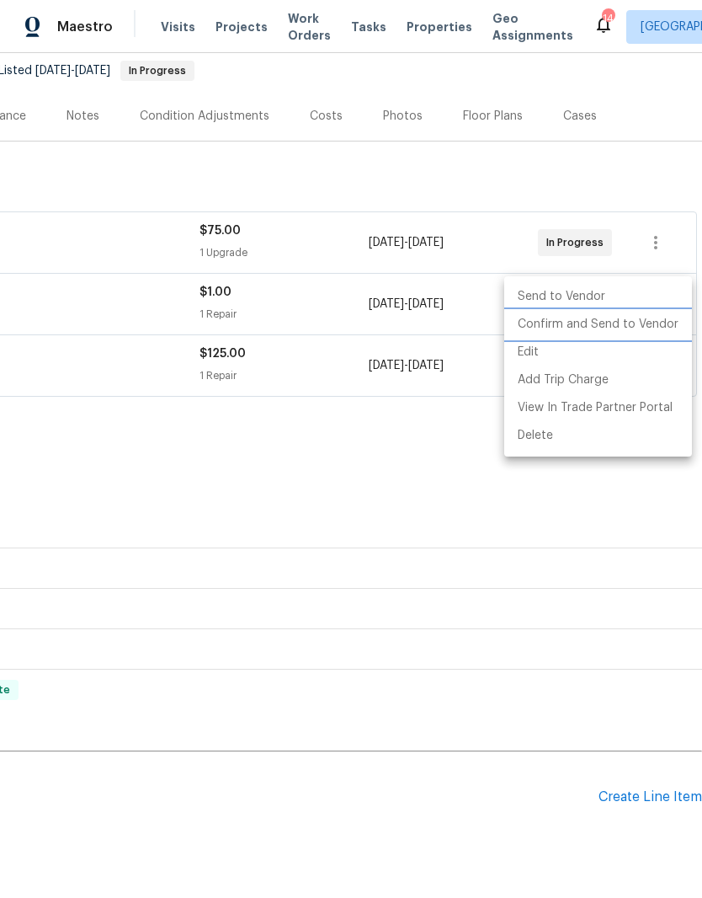
click at [675, 326] on li "Confirm and Send to Vendor" at bounding box center [598, 325] width 188 height 28
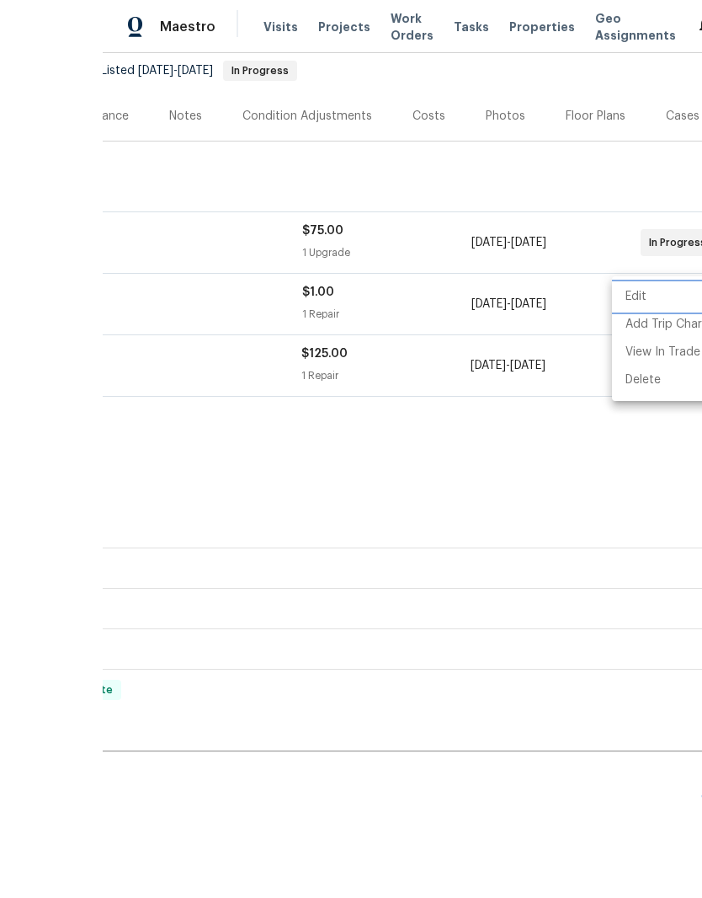
scroll to position [11, 0]
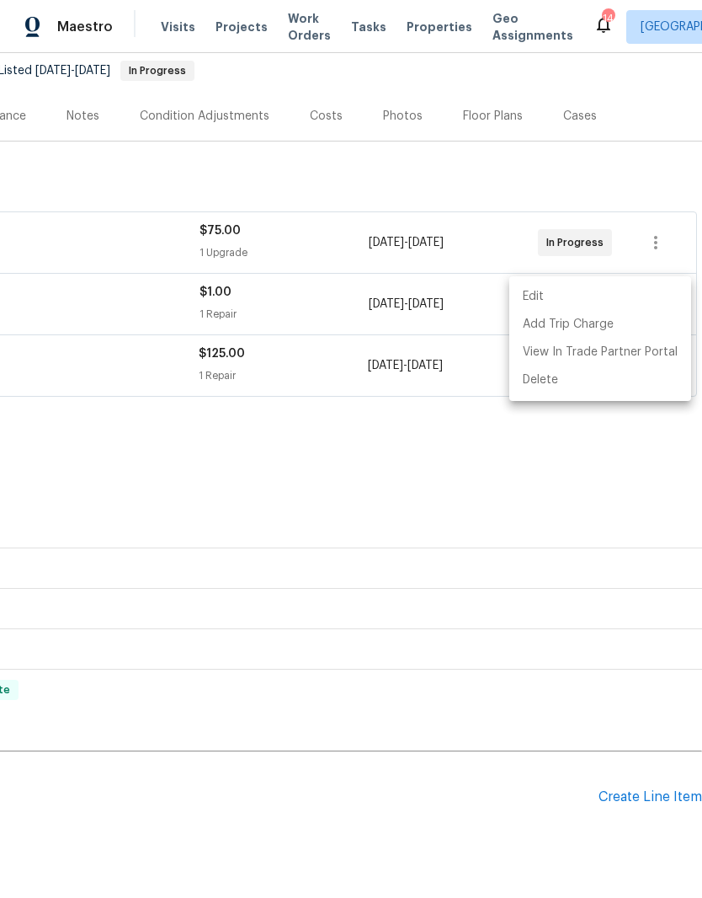
click at [648, 493] on div at bounding box center [351, 449] width 702 height 898
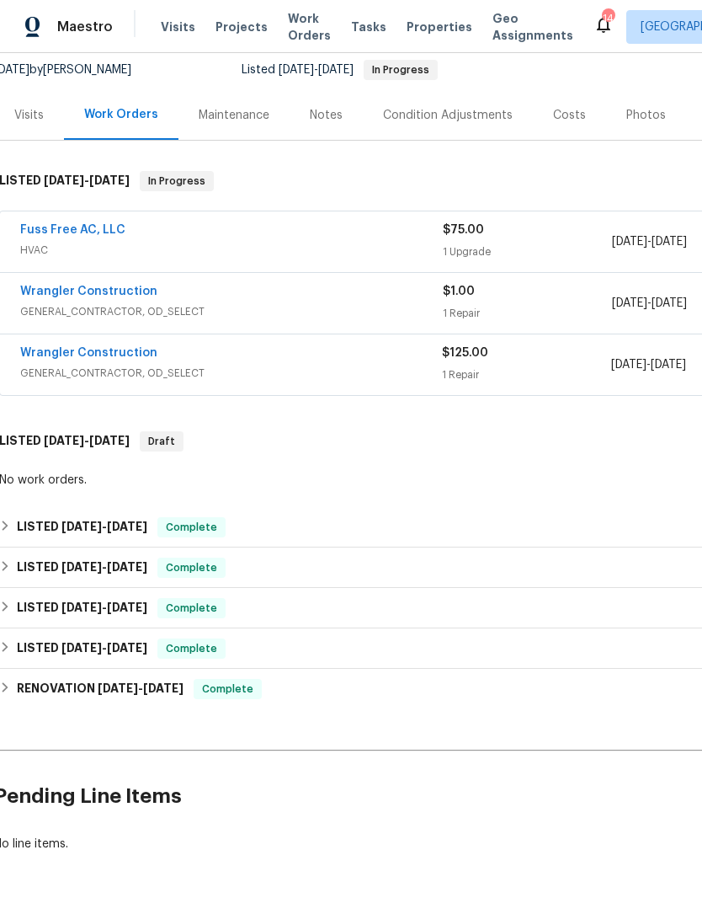
scroll to position [164, 6]
